Goal: Task Accomplishment & Management: Use online tool/utility

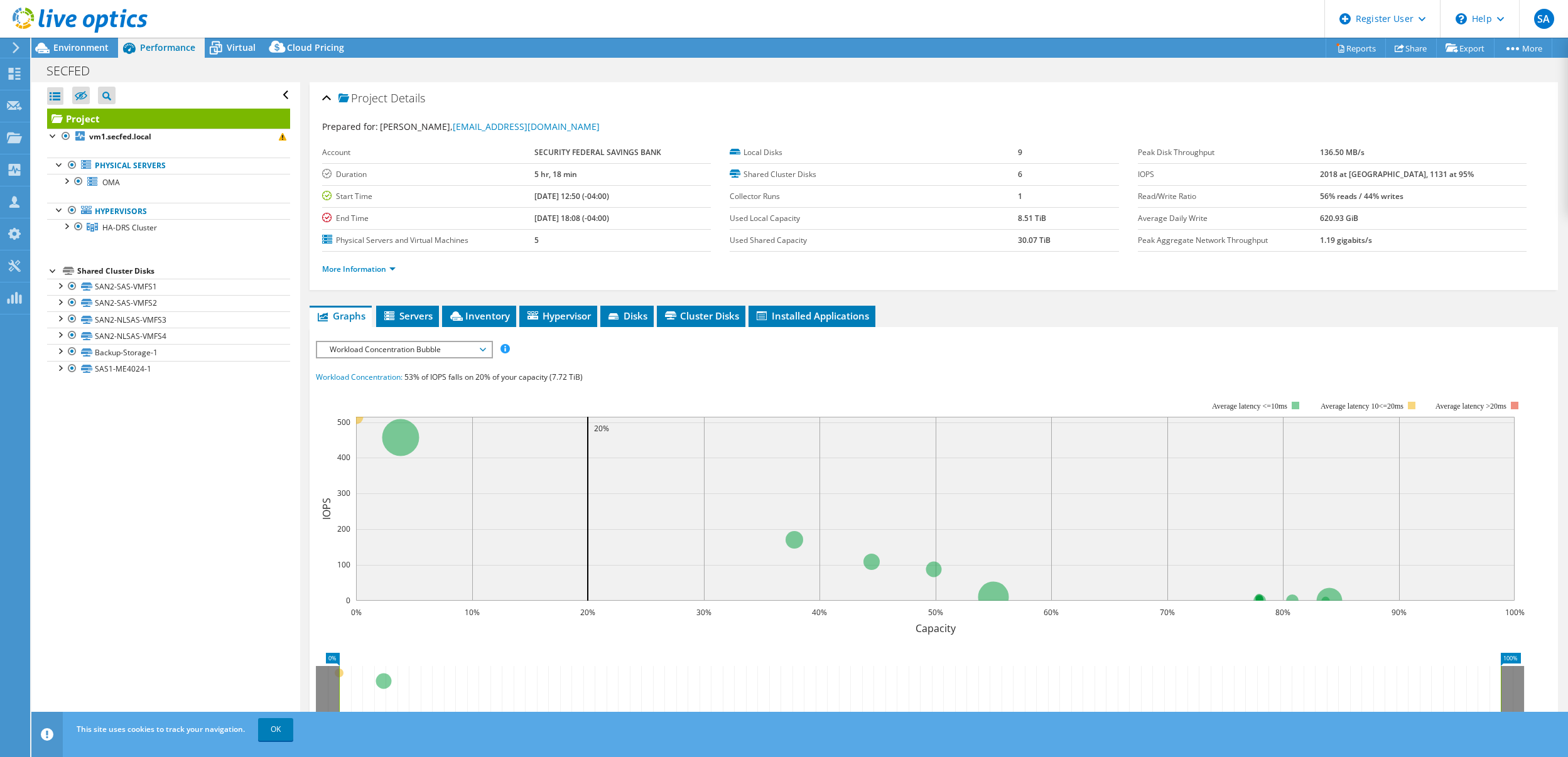
select select "USD"
click at [619, 132] on div "Prepared for: [PERSON_NAME], [EMAIL_ADDRESS][DOMAIN_NAME]" at bounding box center [933, 126] width 1223 height 14
